Goal: Go to known website: Access a specific website the user already knows

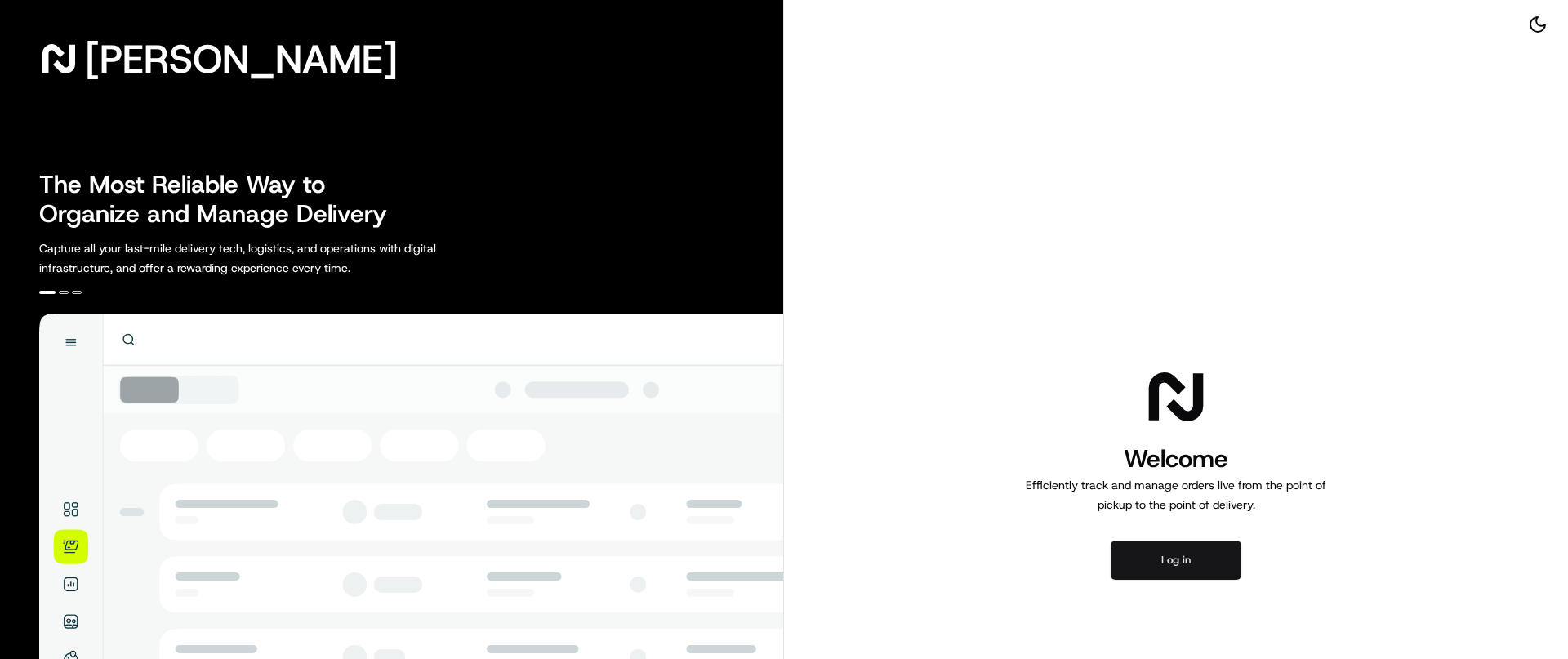
click at [1207, 553] on button "Log in" at bounding box center [1176, 560] width 130 height 39
